Goal: Information Seeking & Learning: Learn about a topic

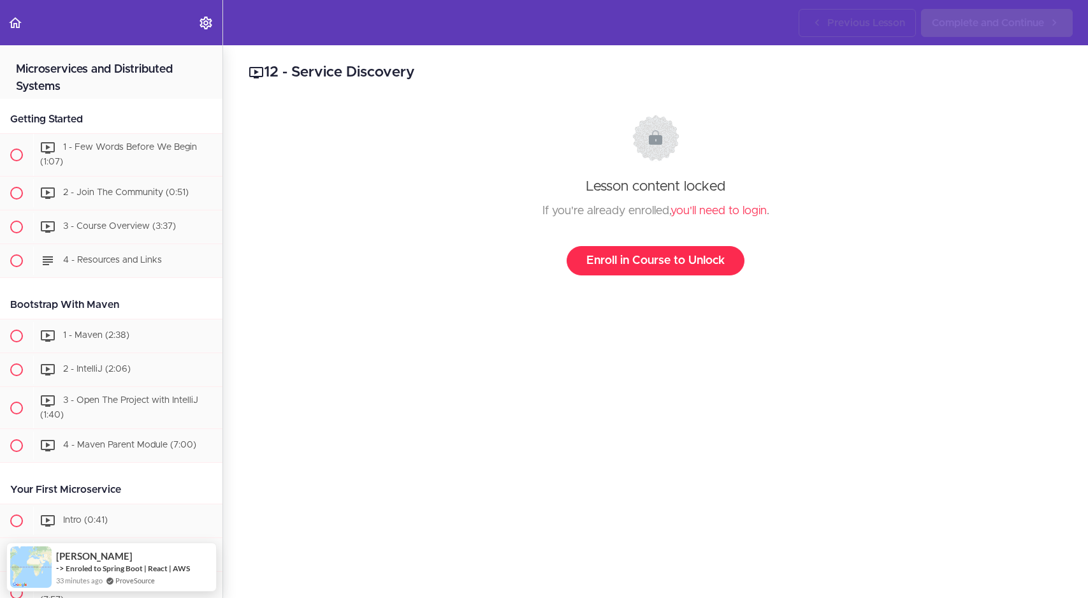
scroll to position [4400, 0]
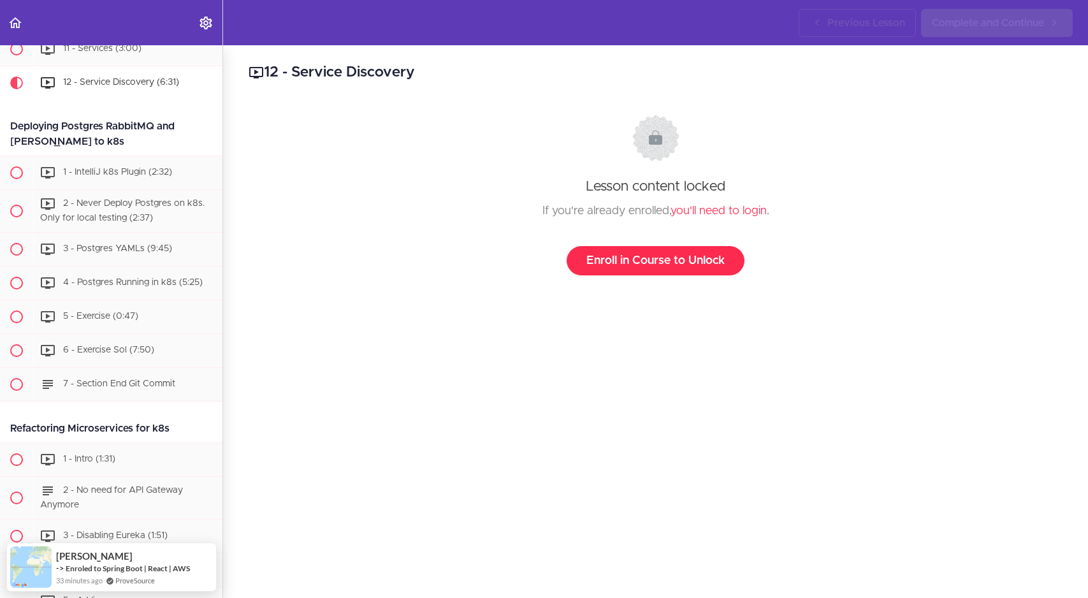
click at [684, 259] on link "Enroll in Course to Unlock" at bounding box center [656, 260] width 178 height 29
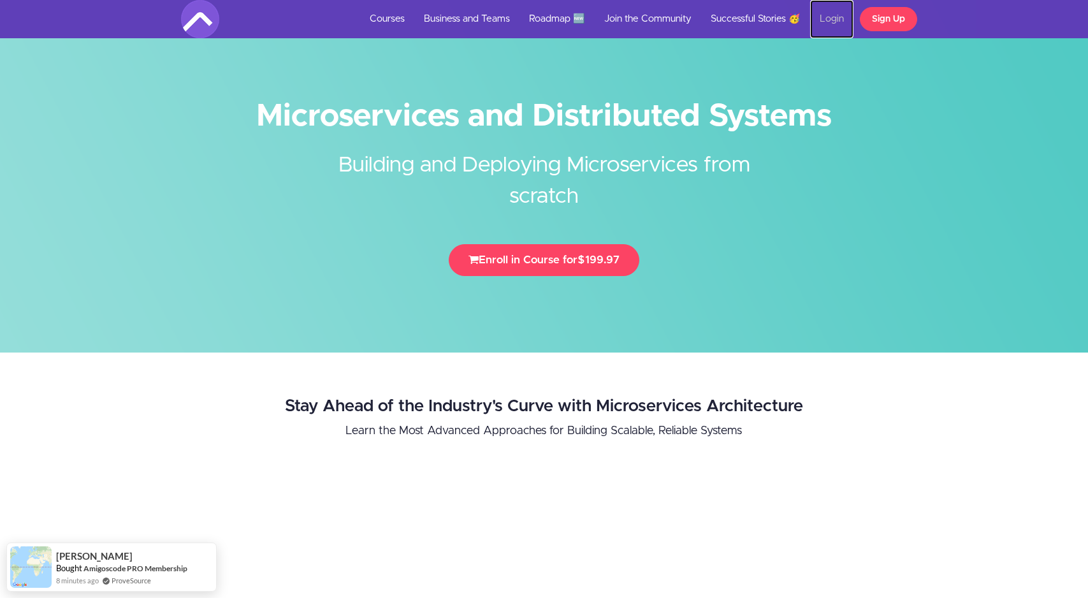
click at [828, 12] on link "Login" at bounding box center [831, 19] width 43 height 38
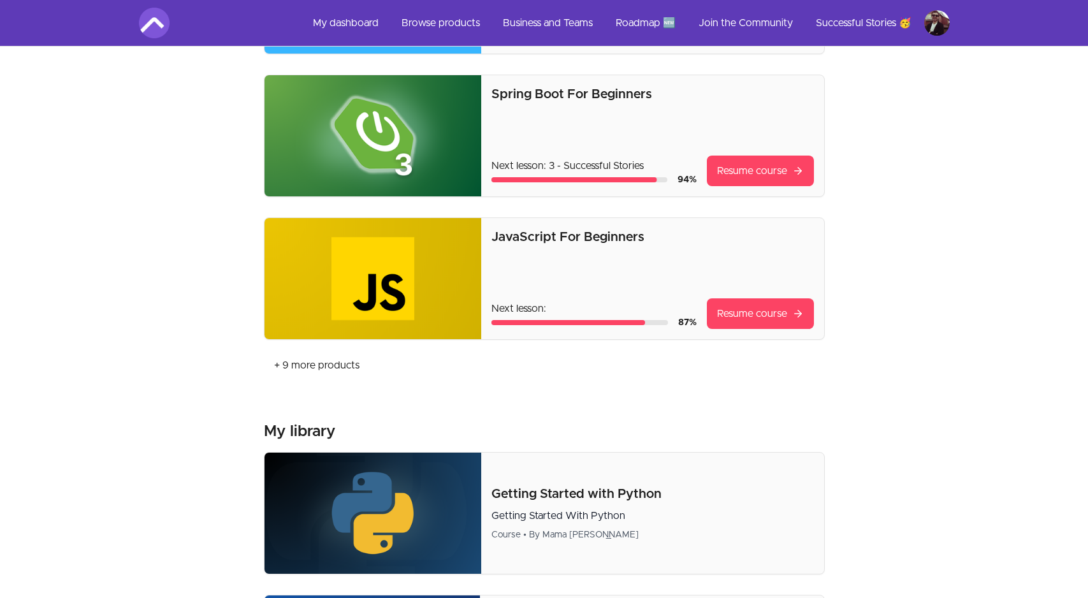
scroll to position [373, 0]
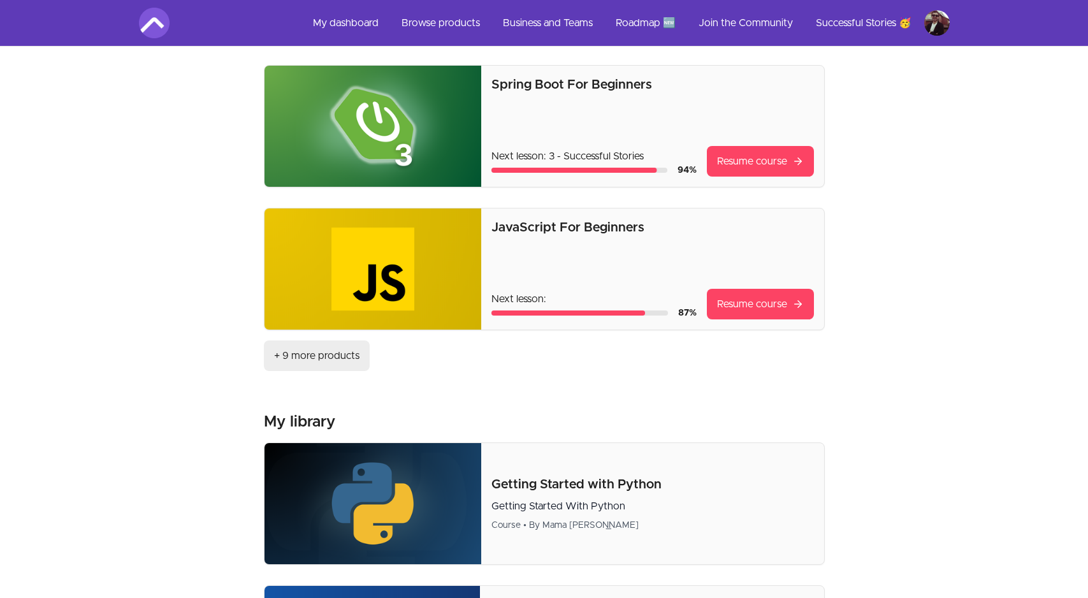
click at [352, 347] on link "+ 9 more products" at bounding box center [317, 355] width 106 height 31
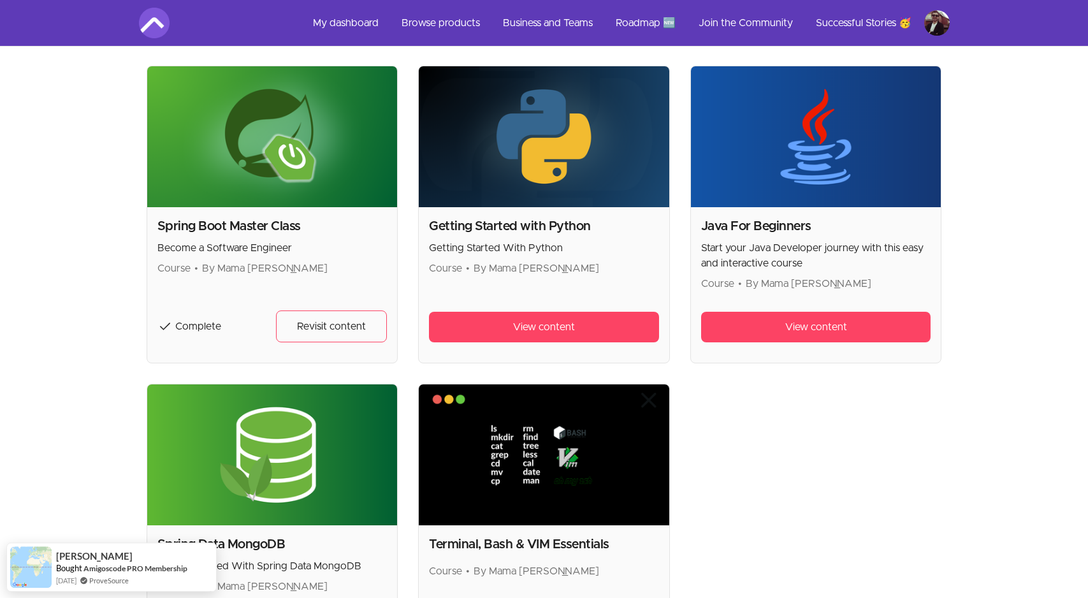
scroll to position [1600, 0]
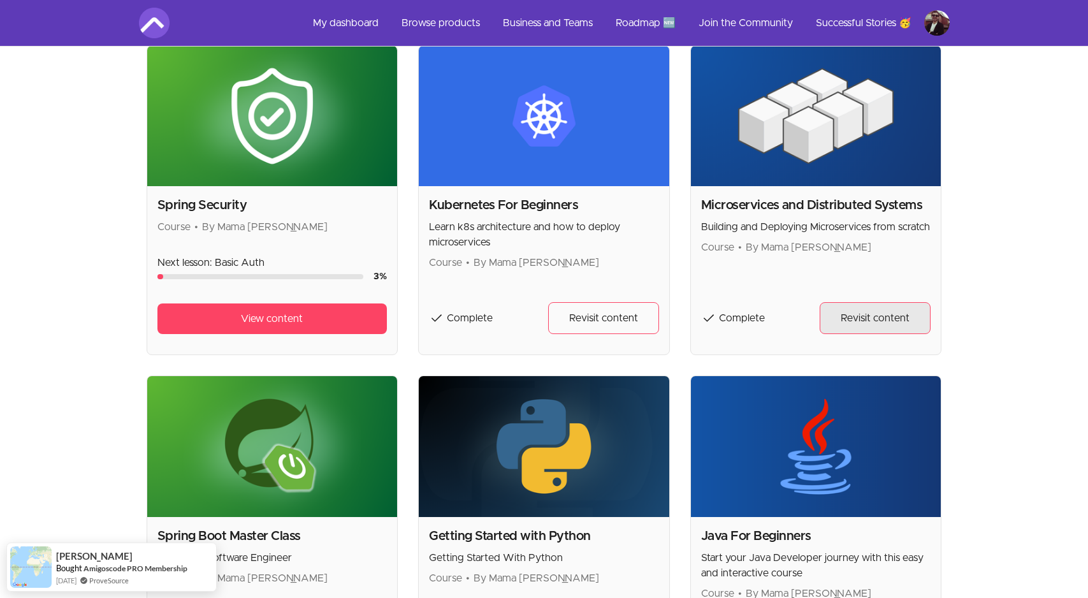
click at [832, 319] on link "Revisit content" at bounding box center [875, 318] width 111 height 32
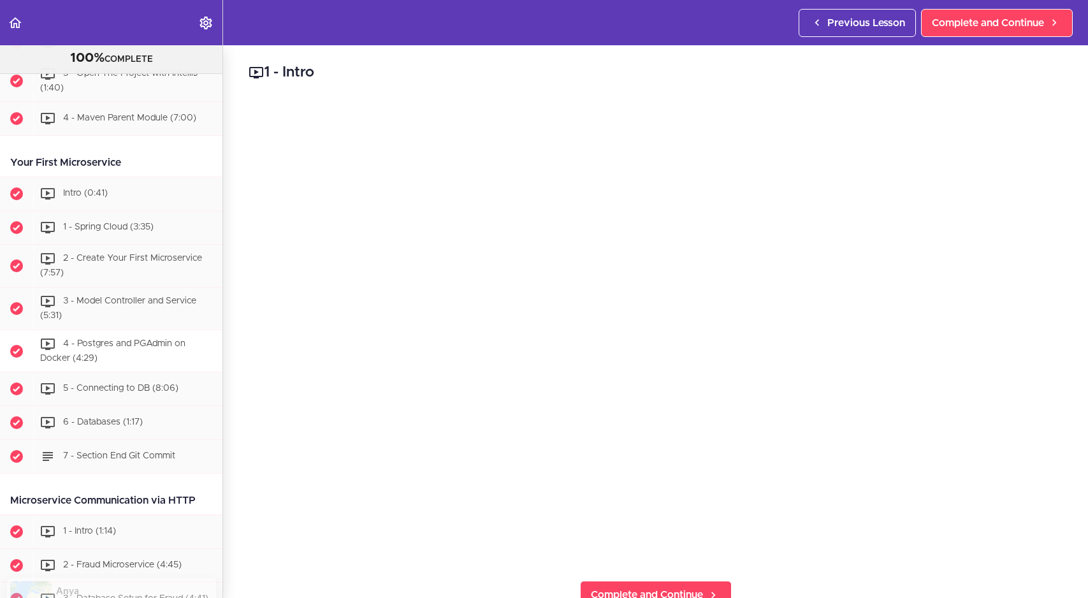
scroll to position [372, 0]
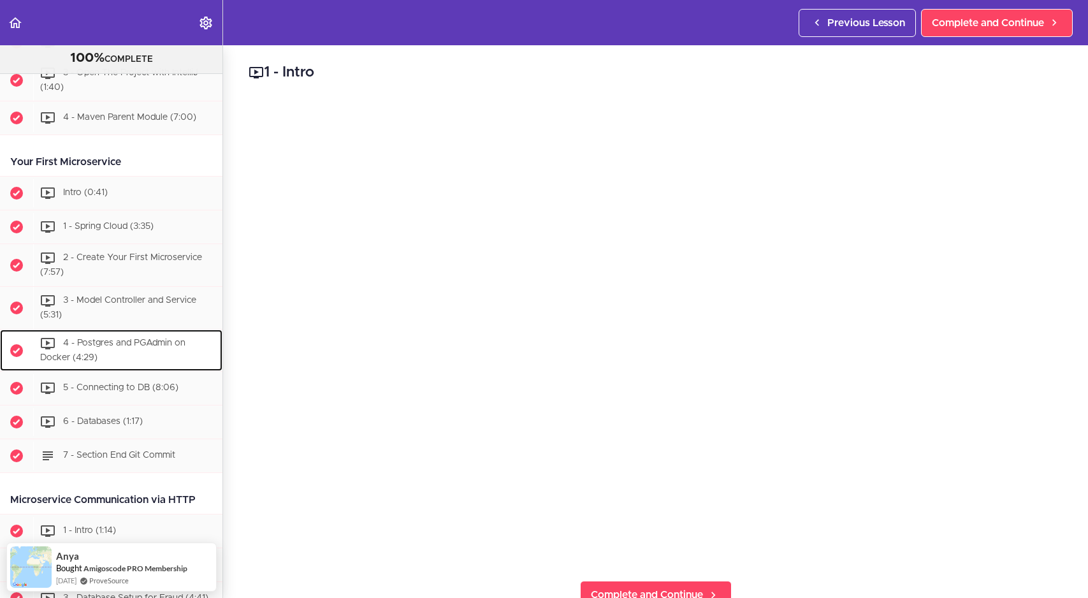
click at [129, 348] on span "4 - Postgres and PGAdmin on Docker (4:29)" at bounding box center [112, 350] width 145 height 24
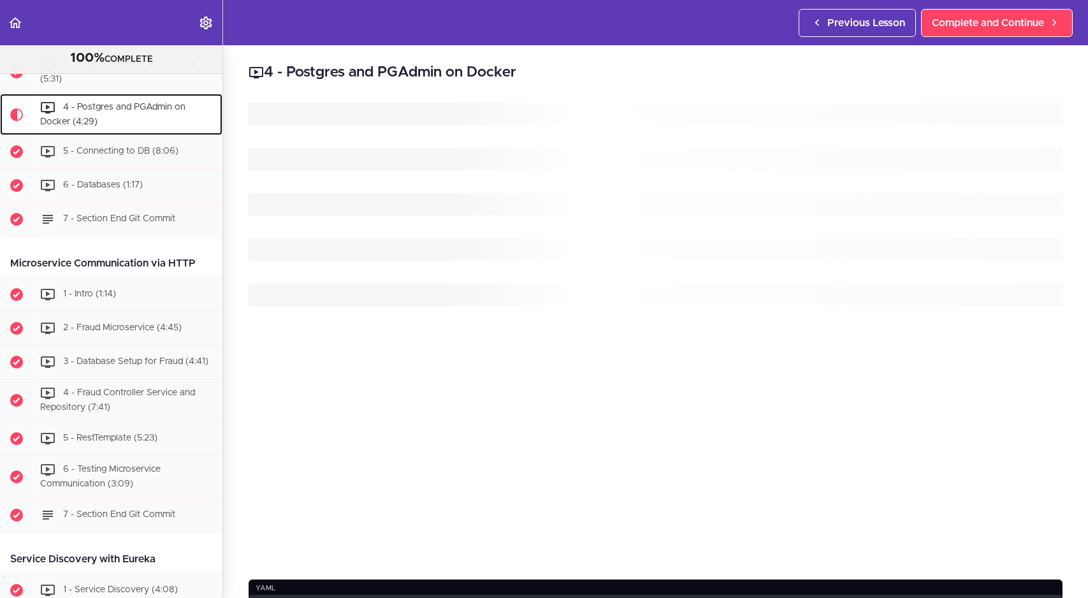
scroll to position [609, 0]
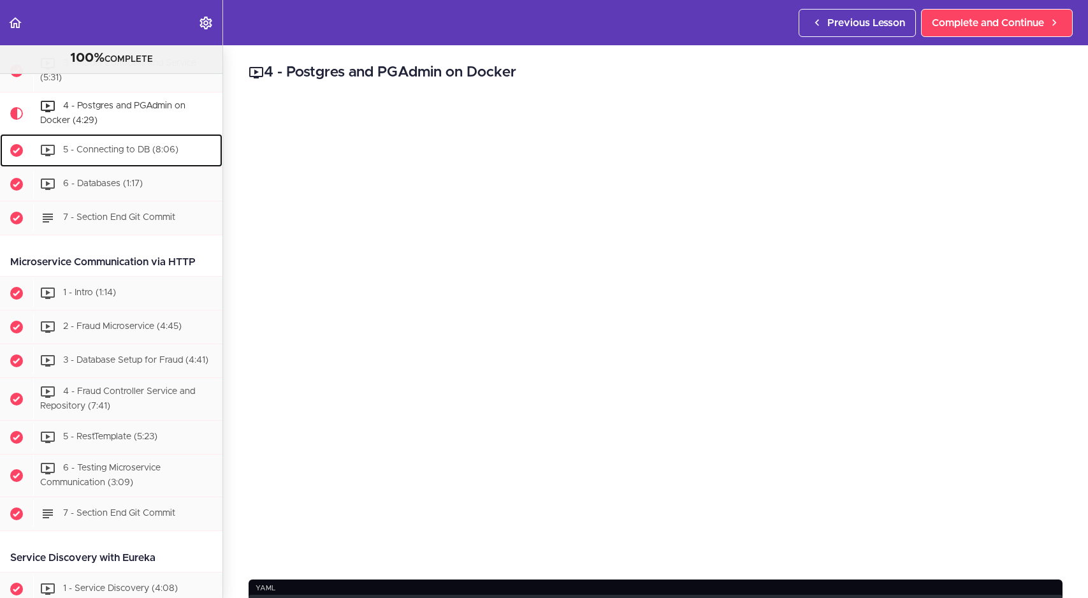
click at [71, 148] on span "5 - Connecting to DB (8:06)" at bounding box center [120, 150] width 115 height 9
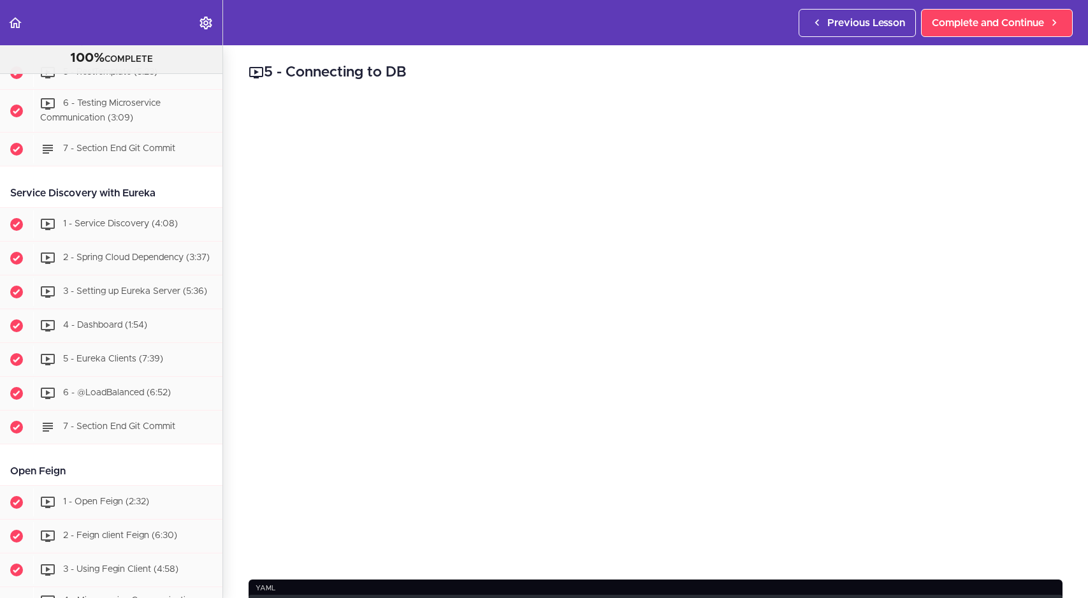
scroll to position [974, 0]
click at [105, 394] on span "6 - @LoadBalanced (6:52)" at bounding box center [117, 391] width 108 height 9
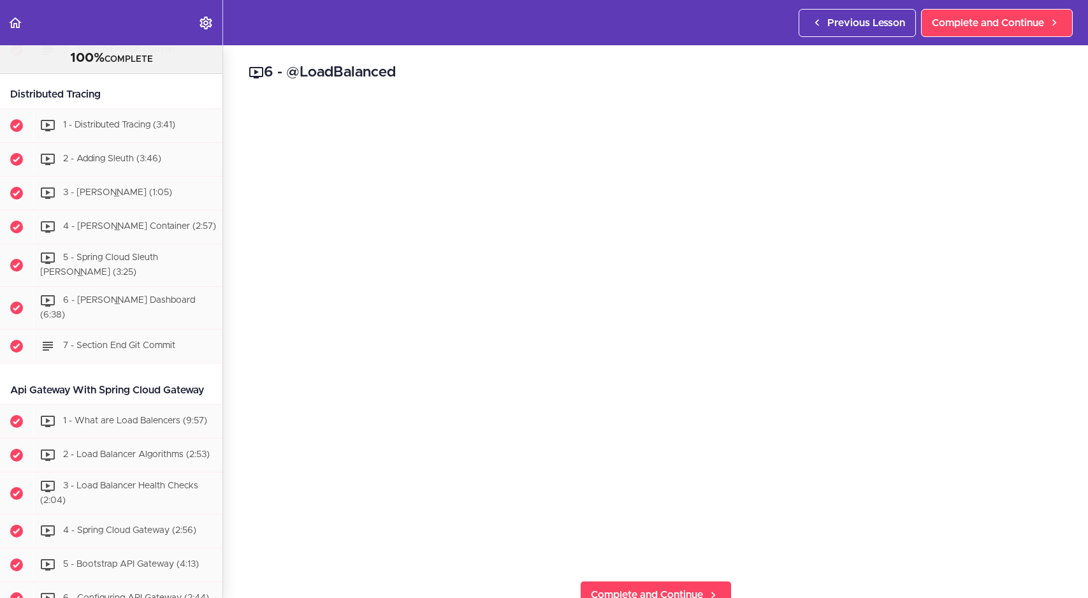
scroll to position [1712, 0]
click at [101, 185] on div "3 - [PERSON_NAME] (1:05)" at bounding box center [127, 192] width 189 height 28
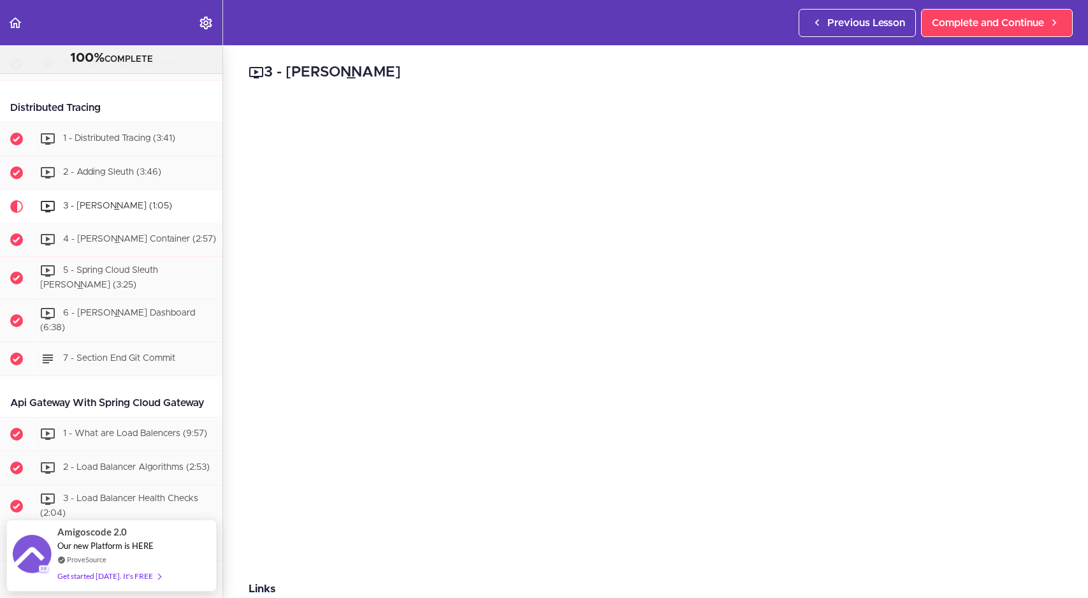
scroll to position [1699, 0]
click at [113, 235] on div "4 - [PERSON_NAME] Container (2:57)" at bounding box center [127, 240] width 189 height 28
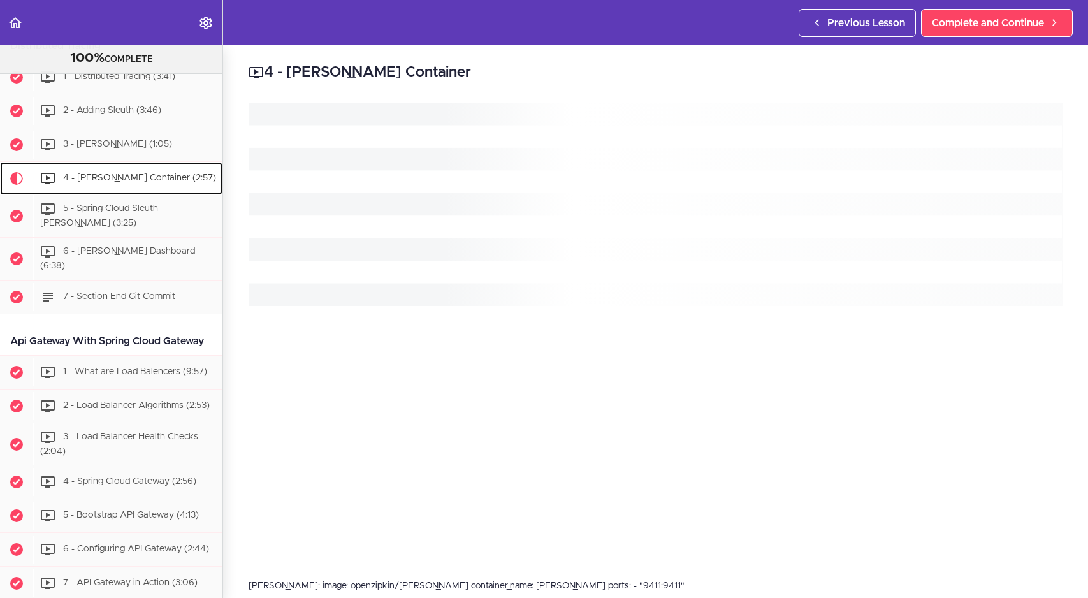
scroll to position [1831, 0]
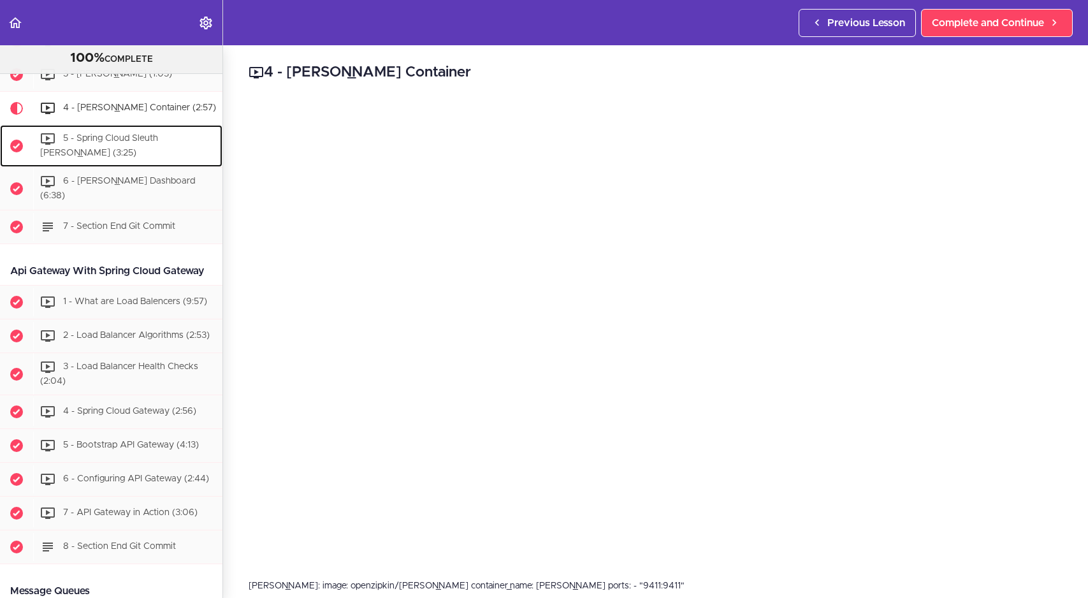
click at [117, 140] on span "5 - Spring Cloud Sleuth [PERSON_NAME] (3:25)" at bounding box center [99, 146] width 118 height 24
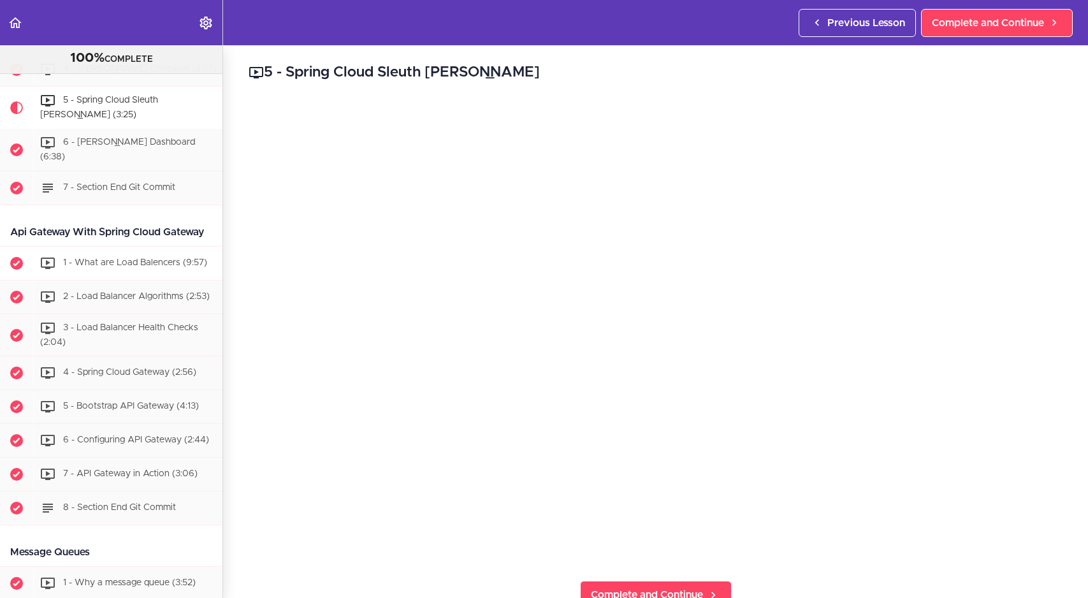
scroll to position [1901, 0]
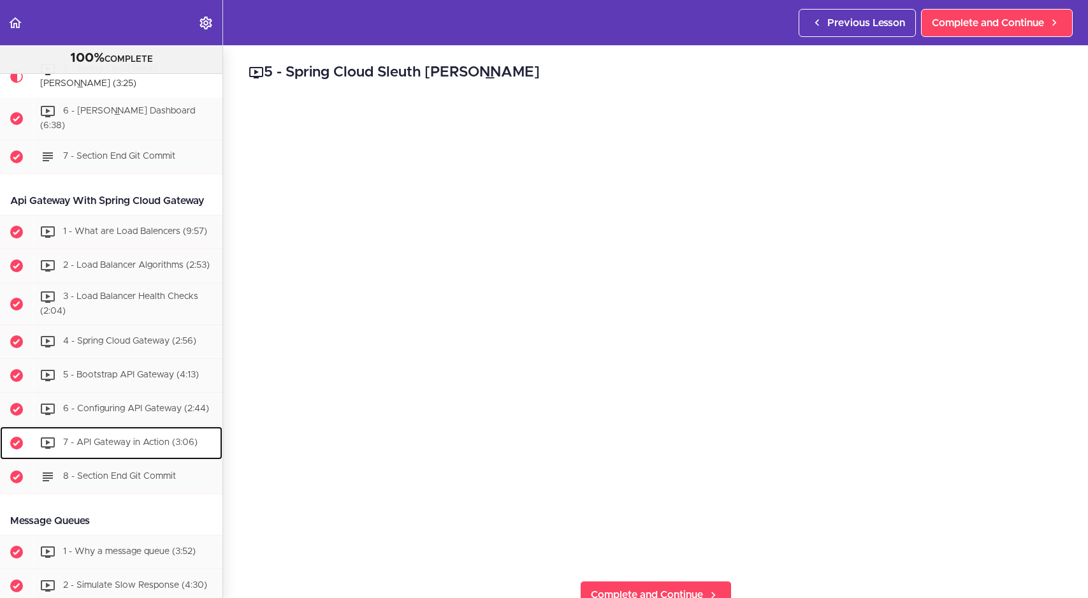
click at [127, 438] on span "7 - API Gateway in Action (3:06)" at bounding box center [130, 442] width 134 height 9
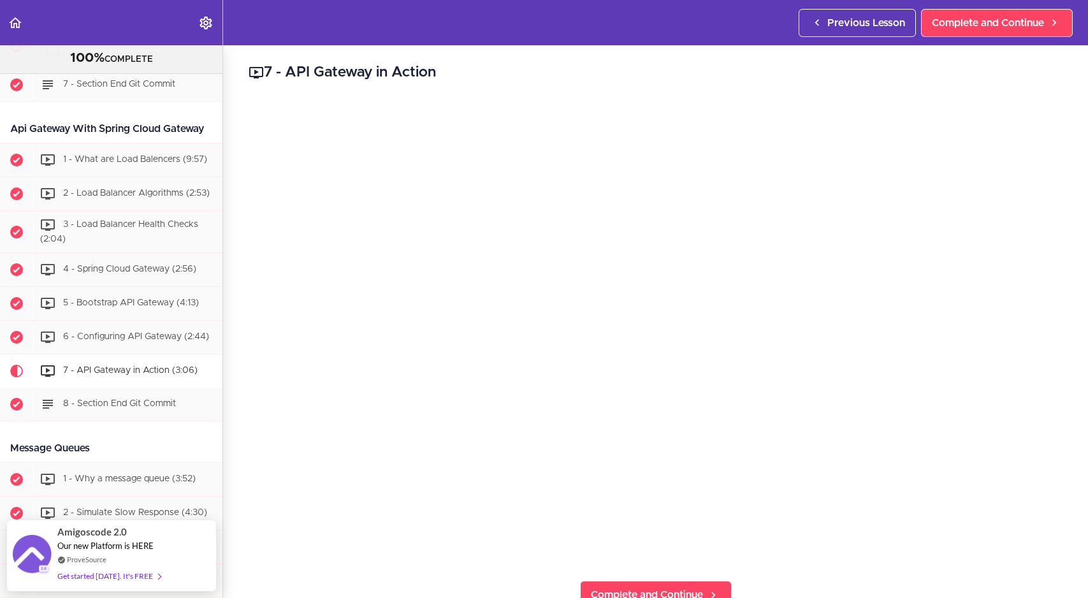
scroll to position [1968, 0]
